Goal: Navigation & Orientation: Go to known website

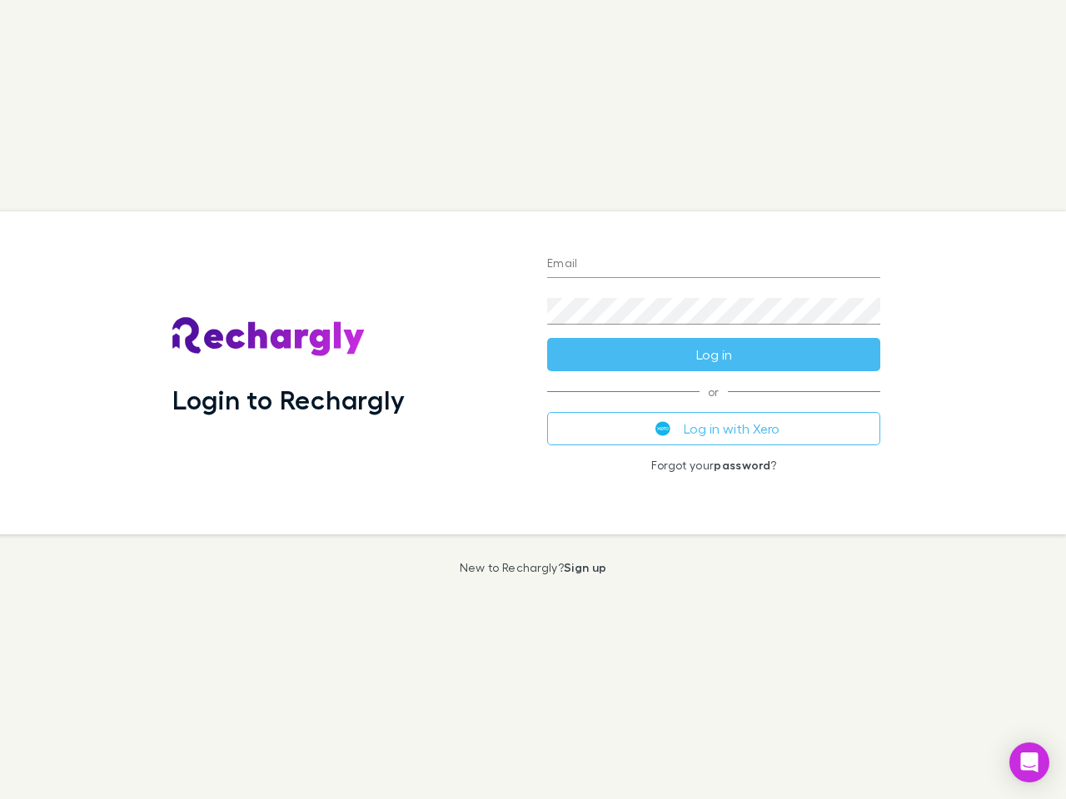
click at [533, 400] on div "Login to Rechargly" at bounding box center [346, 372] width 375 height 323
click at [713, 265] on input "Email" at bounding box center [713, 264] width 333 height 27
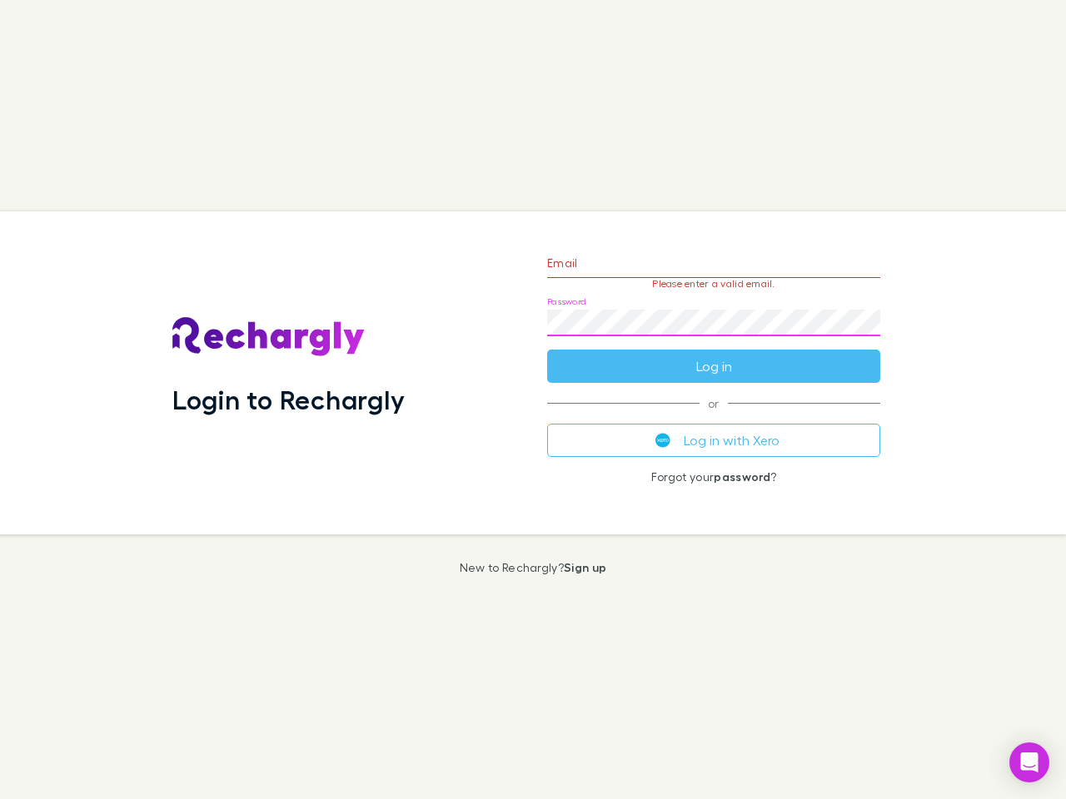
click at [713, 355] on form "Email Please enter a valid email. Password Log in" at bounding box center [713, 310] width 333 height 145
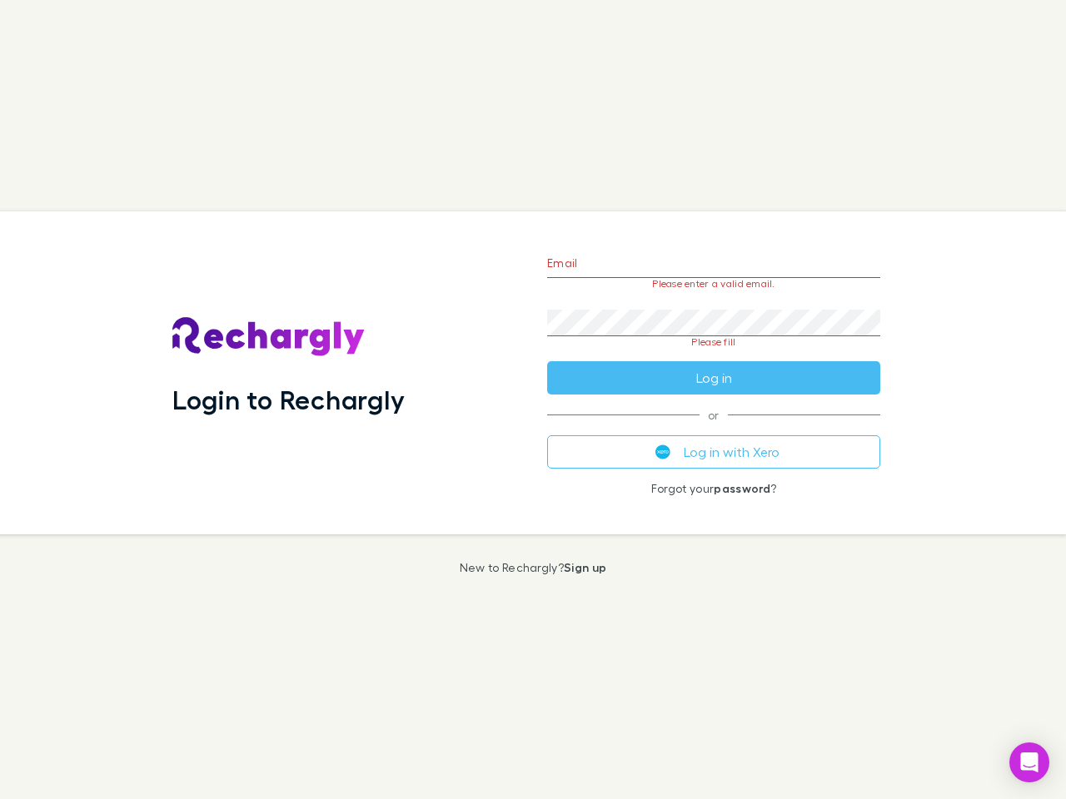
click at [713, 429] on div "Email Please enter a valid email. Password Please fill Log in or Log in with Xe…" at bounding box center [714, 372] width 360 height 323
click at [1029, 763] on icon "Open Intercom Messenger" at bounding box center [1029, 763] width 17 height 20
